Goal: Communication & Community: Share content

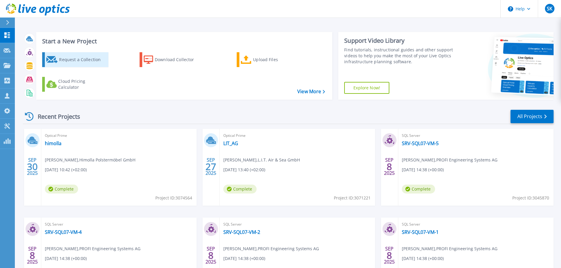
click at [80, 59] on div "Request a Collection" at bounding box center [82, 60] width 47 height 12
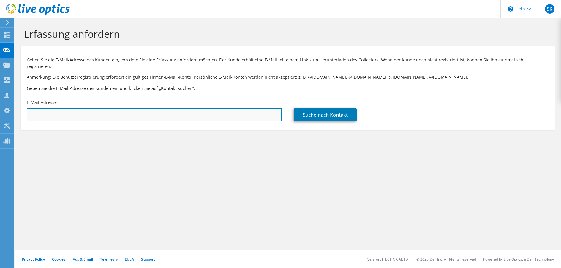
paste input "m.mueller-nolte@stadt-hildesheim.de"
type input "m.mueller-nolte@stadt-hildesheim.de"
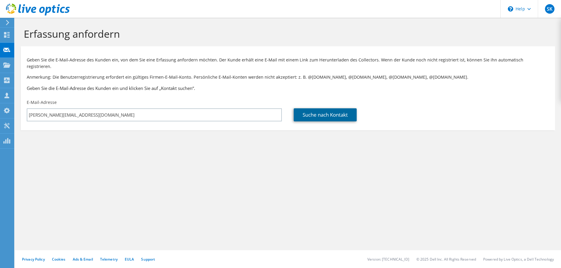
click at [345, 108] on link "Suche nach Kontakt" at bounding box center [325, 114] width 63 height 13
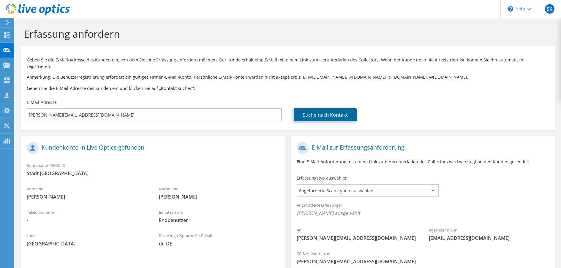
scroll to position [57, 0]
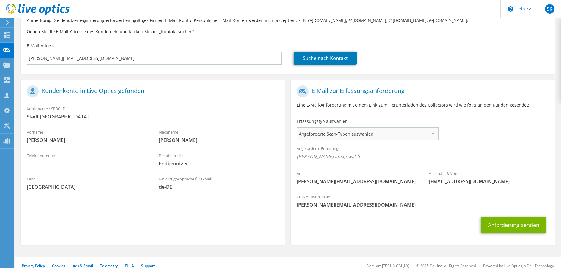
click at [342, 128] on span "Angeforderte Scan-Typen auswählen" at bounding box center [367, 134] width 141 height 12
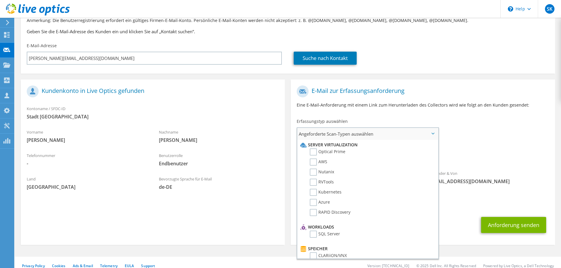
drag, startPoint x: 330, startPoint y: 146, endPoint x: 338, endPoint y: 151, distance: 9.6
click at [330, 148] on label "Optical Prime" at bounding box center [328, 151] width 36 height 7
click at [0, 0] on input "Optical Prime" at bounding box center [0, 0] width 0 height 0
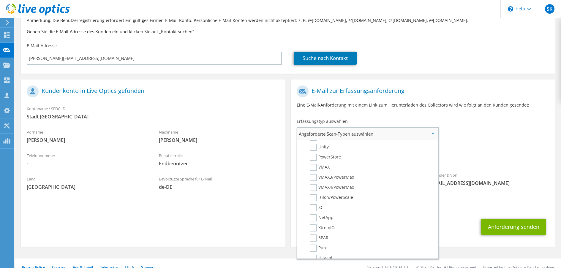
scroll to position [237, 0]
click at [326, 238] on label "Data Domain" at bounding box center [327, 241] width 34 height 7
click at [0, 0] on input "Data Domain" at bounding box center [0, 0] width 0 height 0
click at [323, 173] on label "NetWorker" at bounding box center [325, 176] width 30 height 7
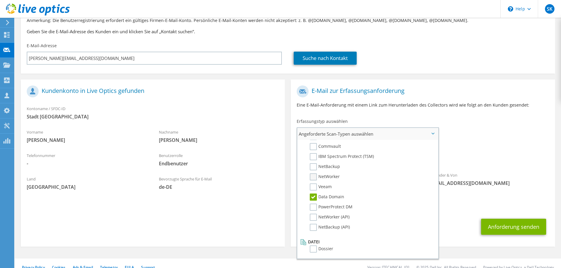
click at [313, 173] on label "NetWorker" at bounding box center [325, 176] width 30 height 7
click at [0, 0] on input "NetWorker" at bounding box center [0, 0] width 0 height 0
click at [511, 223] on button "Anforderung senden" at bounding box center [513, 227] width 65 height 16
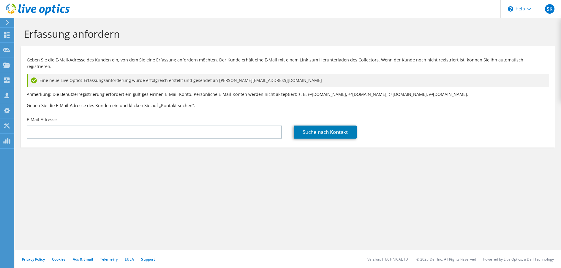
click at [44, 9] on use at bounding box center [38, 10] width 64 height 12
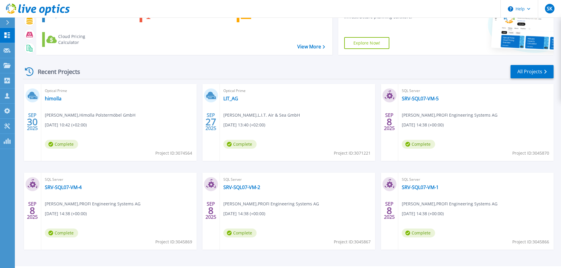
scroll to position [59, 0]
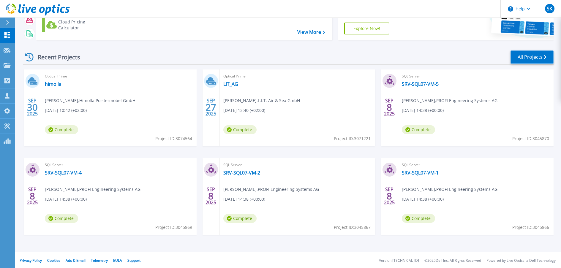
click at [547, 56] on link "All Projects" at bounding box center [531, 56] width 43 height 13
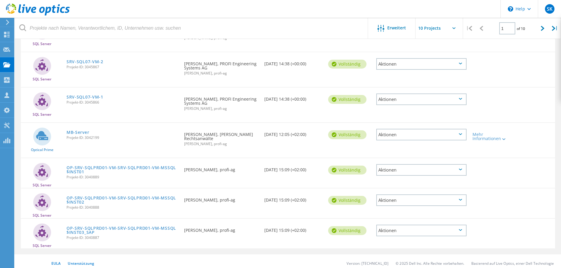
scroll to position [50, 0]
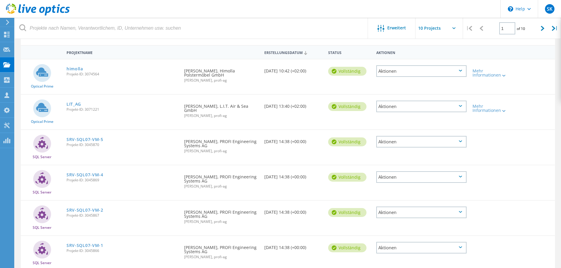
click at [455, 73] on div "Aktionen" at bounding box center [421, 71] width 90 height 12
click at [388, 73] on div "Freigabe" at bounding box center [421, 75] width 89 height 9
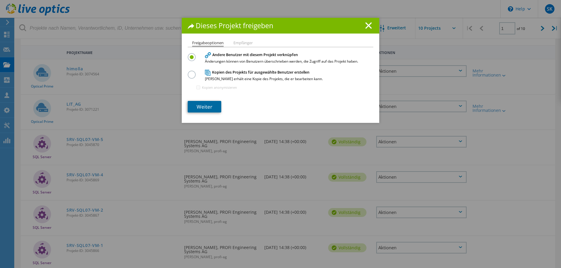
click at [208, 108] on link "Weiter" at bounding box center [205, 107] width 34 height 12
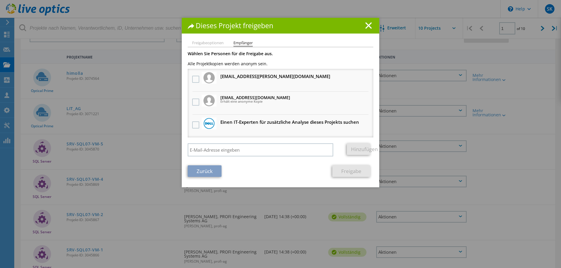
scroll to position [20, 0]
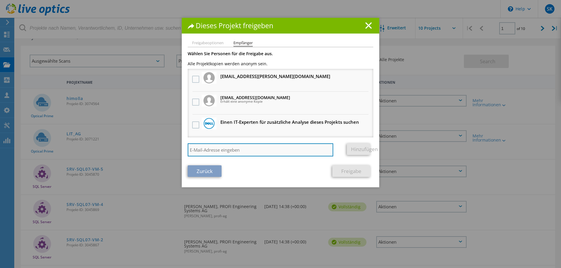
click at [294, 150] on input "search" at bounding box center [260, 149] width 145 height 13
type input "[PERSON_NAME][EMAIL_ADDRESS][DOMAIN_NAME]"
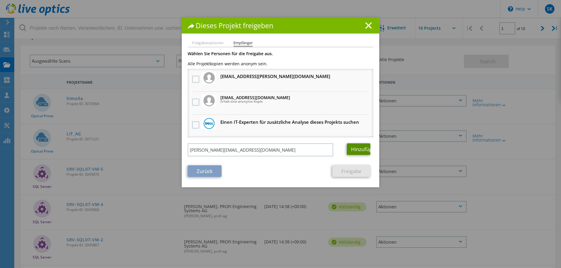
click at [362, 150] on link "Hinzufügen" at bounding box center [358, 149] width 23 height 12
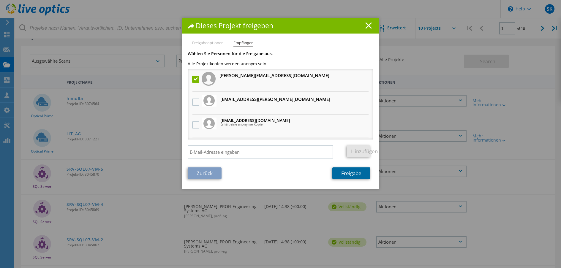
click at [353, 174] on link "Freigabe" at bounding box center [351, 173] width 38 height 12
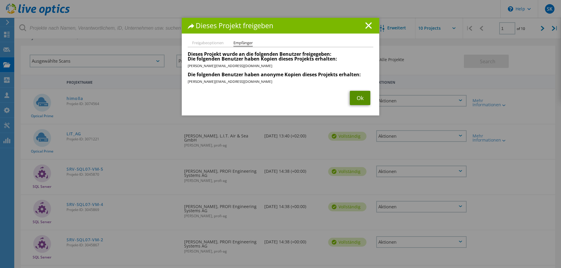
click at [356, 96] on link "Ok" at bounding box center [360, 98] width 20 height 14
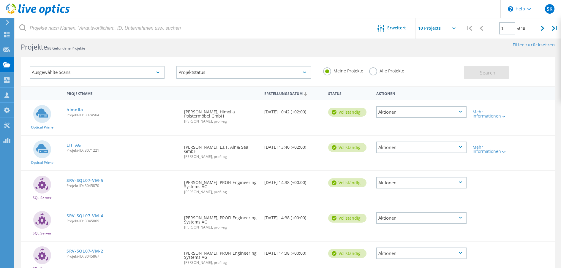
scroll to position [0, 0]
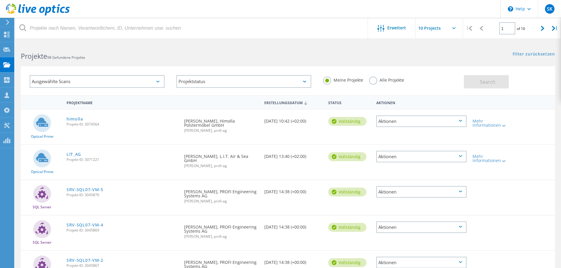
click at [446, 121] on div "Aktionen" at bounding box center [421, 121] width 90 height 12
click at [406, 126] on div "Freigabe" at bounding box center [421, 125] width 89 height 9
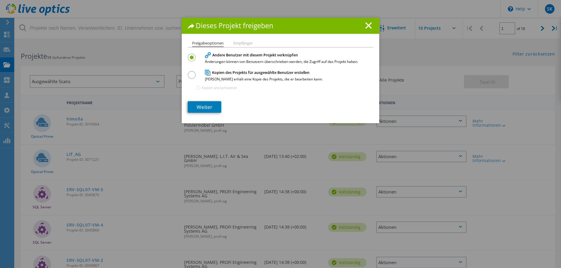
click at [239, 43] on li "Empfänger" at bounding box center [242, 43] width 19 height 5
click at [365, 25] on icon at bounding box center [368, 25] width 7 height 7
